Goal: Information Seeking & Learning: Learn about a topic

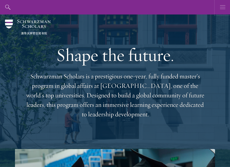
click at [223, 7] on use "button" at bounding box center [222, 7] width 5 height 4
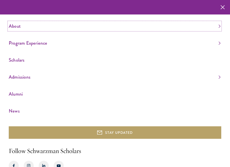
click at [17, 25] on link "About" at bounding box center [115, 26] width 212 height 8
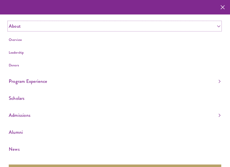
scroll to position [31, 0]
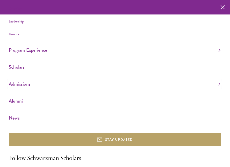
click at [36, 85] on link "Admissions" at bounding box center [115, 84] width 212 height 8
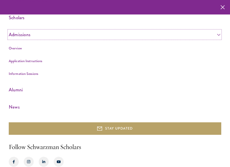
scroll to position [83, 0]
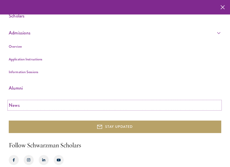
click at [26, 105] on link "News" at bounding box center [115, 105] width 212 height 8
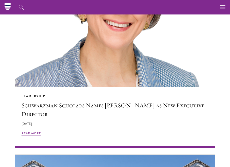
scroll to position [837, 0]
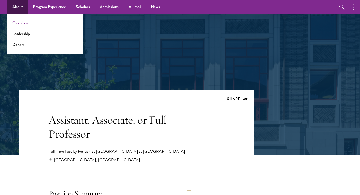
click at [20, 23] on link "Overview" at bounding box center [21, 23] width 16 height 6
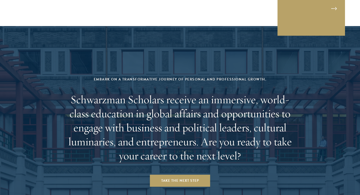
scroll to position [2088, 0]
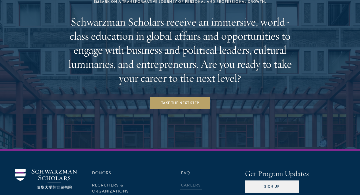
click at [193, 182] on link "Careers" at bounding box center [191, 185] width 20 height 6
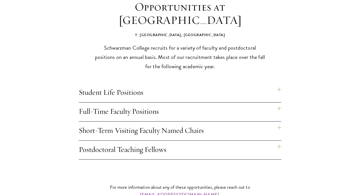
scroll to position [383, 0]
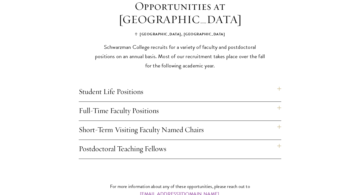
click at [144, 143] on h4 "Postdoctoral Teaching Fellows" at bounding box center [180, 149] width 203 height 19
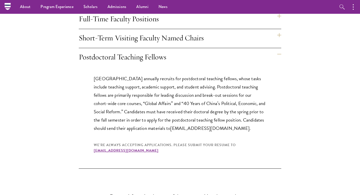
scroll to position [461, 0]
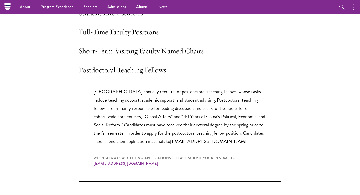
click at [171, 62] on h4 "Postdoctoral Teaching Fellows" at bounding box center [180, 70] width 203 height 19
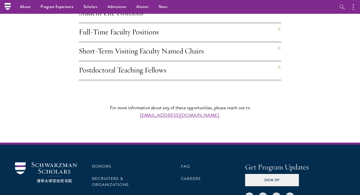
click at [174, 61] on h4 "Postdoctoral Teaching Fellows" at bounding box center [180, 70] width 203 height 19
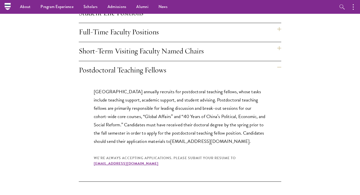
click at [157, 91] on p "Schwarzman College annually recruits for postdoctoral teaching fellows, whose t…" at bounding box center [180, 116] width 173 height 58
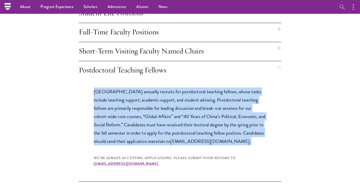
click at [157, 91] on p "Schwarzman College annually recruits for postdoctoral teaching fellows, whose t…" at bounding box center [180, 116] width 173 height 58
click at [150, 105] on p "Schwarzman College annually recruits for postdoctoral teaching fellows, whose t…" at bounding box center [180, 116] width 173 height 58
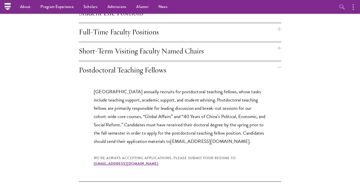
drag, startPoint x: 184, startPoint y: 154, endPoint x: 94, endPoint y: 155, distance: 90.4
click at [94, 155] on div "We’re always accepting applications. Please submit your resume to facultyjobs@s…" at bounding box center [180, 160] width 173 height 11
copy link "[EMAIL_ADDRESS][DOMAIN_NAME]"
click at [192, 117] on p "Schwarzman College annually recruits for postdoctoral teaching fellows, whose t…" at bounding box center [180, 116] width 173 height 58
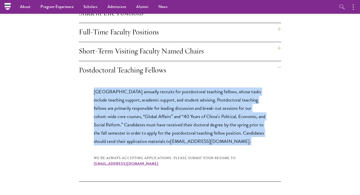
click at [192, 117] on p "Schwarzman College annually recruits for postdoctoral teaching fellows, whose t…" at bounding box center [180, 116] width 173 height 58
click at [196, 117] on p "Schwarzman College annually recruits for postdoctoral teaching fellows, whose t…" at bounding box center [180, 116] width 173 height 58
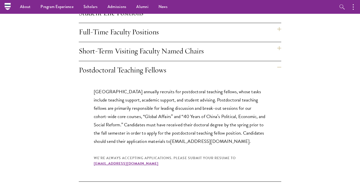
click at [165, 61] on h4 "Postdoctoral Teaching Fellows" at bounding box center [180, 70] width 203 height 19
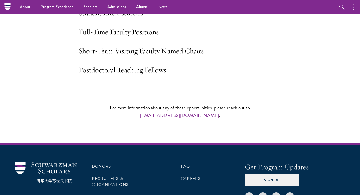
click at [165, 61] on h4 "Postdoctoral Teaching Fellows" at bounding box center [180, 70] width 203 height 19
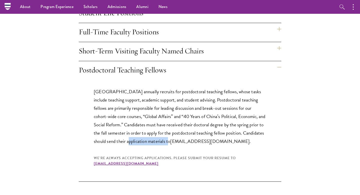
drag, startPoint x: 150, startPoint y: 132, endPoint x: 189, endPoint y: 132, distance: 39.0
click at [189, 132] on p "Schwarzman College annually recruits for postdoctoral teaching fellows, whose t…" at bounding box center [180, 116] width 173 height 58
copy p "application materials"
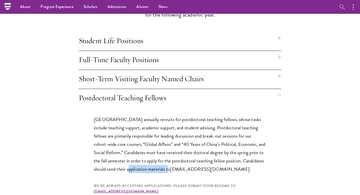
scroll to position [433, 0]
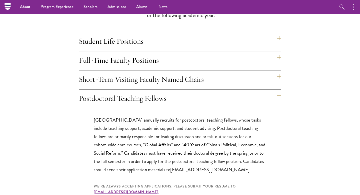
click at [152, 72] on h4 "Short-Term Visiting Faculty Named Chairs" at bounding box center [180, 79] width 203 height 19
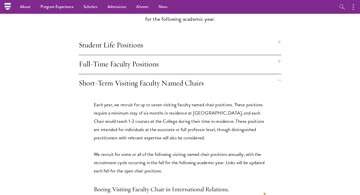
scroll to position [428, 0]
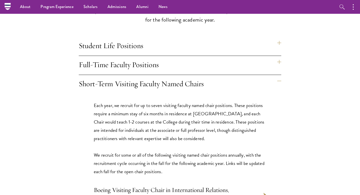
click at [151, 77] on h4 "Short-Term Visiting Faculty Named Chairs" at bounding box center [180, 84] width 203 height 19
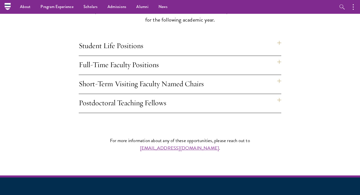
click at [158, 57] on h4 "Full-Time Faculty Positions" at bounding box center [180, 65] width 203 height 19
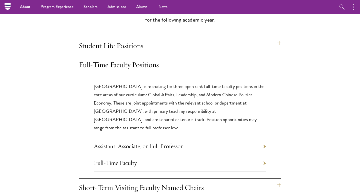
click at [149, 155] on li "Full-Time Faculty" at bounding box center [180, 163] width 173 height 17
click at [265, 138] on li "Assistant, Associate, or Full Professor" at bounding box center [180, 146] width 173 height 17
click at [264, 138] on li "Assistant, Associate, or Full Professor" at bounding box center [180, 146] width 173 height 17
click at [263, 155] on li "Full-Time Faculty" at bounding box center [180, 163] width 173 height 17
click at [191, 155] on li "Full-Time Faculty" at bounding box center [180, 163] width 173 height 17
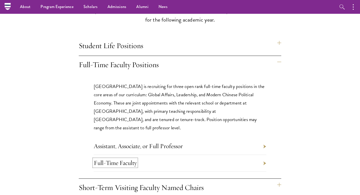
click at [123, 159] on link "Full-Time Faculty" at bounding box center [115, 163] width 43 height 8
click at [178, 142] on link "Assistant, Associate, or Full Professor" at bounding box center [138, 146] width 89 height 8
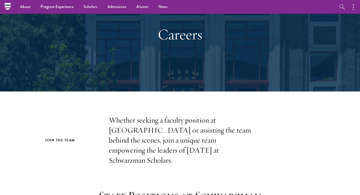
scroll to position [0, 0]
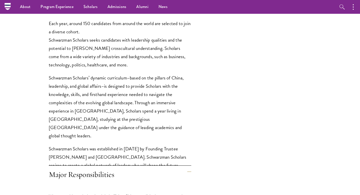
scroll to position [301, 0]
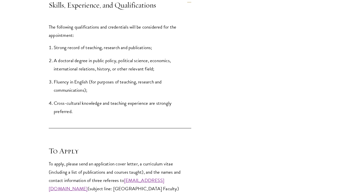
scroll to position [673, 0]
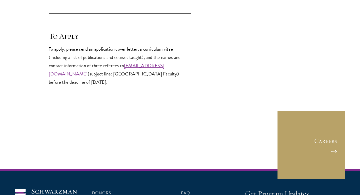
scroll to position [752, 0]
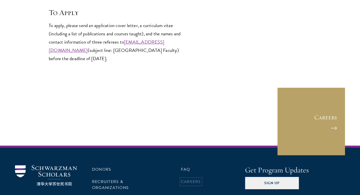
click at [188, 178] on link "Careers" at bounding box center [191, 181] width 20 height 6
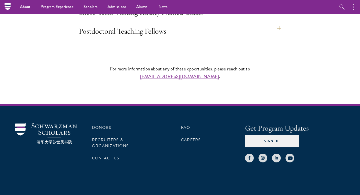
scroll to position [420, 0]
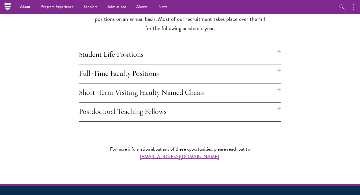
click at [147, 102] on h4 "Postdoctoral Teaching Fellows" at bounding box center [180, 111] width 203 height 19
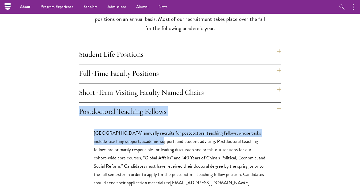
drag, startPoint x: 78, startPoint y: 100, endPoint x: 162, endPoint y: 129, distance: 89.3
click at [162, 129] on div "Opportunities at [GEOGRAPHIC_DATA] [GEOGRAPHIC_DATA], [GEOGRAPHIC_DATA] recruit…" at bounding box center [180, 92] width 270 height 261
copy div "Postdoctoral Teaching Fellows [GEOGRAPHIC_DATA] annually recruits for postdocto…"
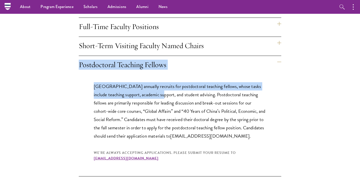
scroll to position [436, 0]
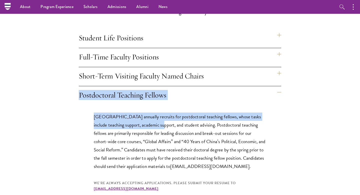
click at [99, 86] on h4 "Postdoctoral Teaching Fellows" at bounding box center [180, 95] width 203 height 19
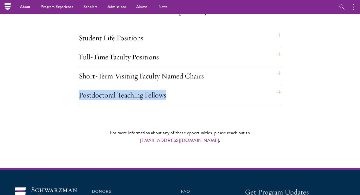
drag, startPoint x: 78, startPoint y: 85, endPoint x: 166, endPoint y: 85, distance: 87.8
click at [166, 85] on div "Opportunities at [GEOGRAPHIC_DATA] [GEOGRAPHIC_DATA], [GEOGRAPHIC_DATA] recruit…" at bounding box center [180, 25] width 270 height 159
copy h4 "Postdoctoral Teaching Fellows"
click at [120, 91] on h4 "Postdoctoral Teaching Fellows" at bounding box center [180, 95] width 203 height 19
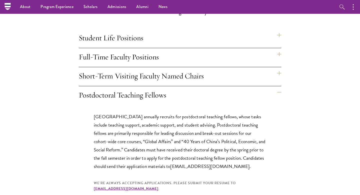
click at [144, 91] on h4 "Postdoctoral Teaching Fellows" at bounding box center [180, 95] width 203 height 19
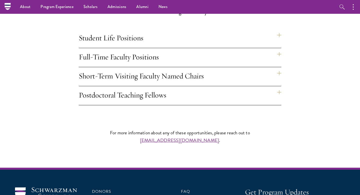
click at [171, 86] on h4 "Postdoctoral Teaching Fellows" at bounding box center [180, 95] width 203 height 19
